Goal: Task Accomplishment & Management: Manage account settings

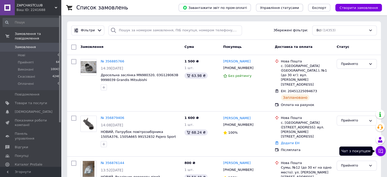
click at [381, 153] on icon at bounding box center [380, 150] width 5 height 5
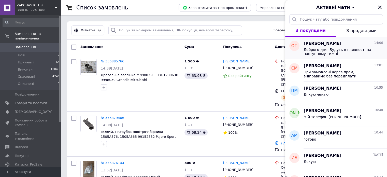
click at [319, 46] on span "Олексій Пятак" at bounding box center [323, 44] width 38 height 6
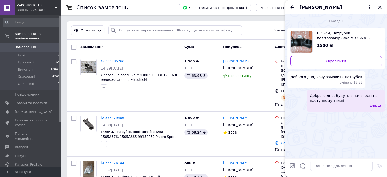
click at [291, 6] on icon "Назад" at bounding box center [293, 7] width 6 height 6
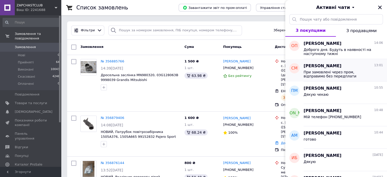
click at [324, 76] on span "При замовлені через пром, відправимо без передплати" at bounding box center [340, 74] width 72 height 8
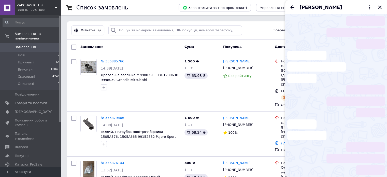
scroll to position [281, 0]
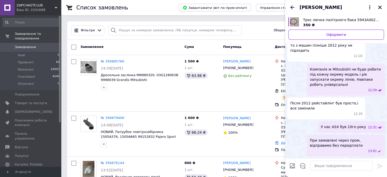
click at [292, 8] on icon "Назад" at bounding box center [293, 7] width 6 height 6
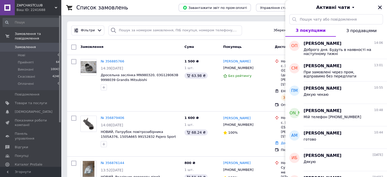
click at [378, 7] on icon "Закрити" at bounding box center [380, 7] width 5 height 5
